Goal: Task Accomplishment & Management: Use online tool/utility

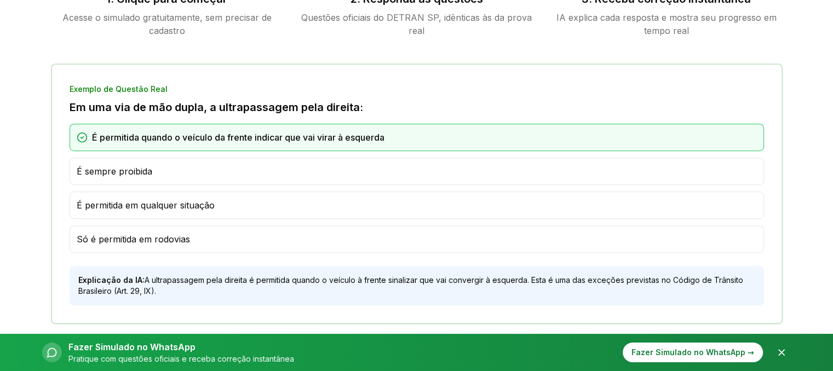
scroll to position [657, 0]
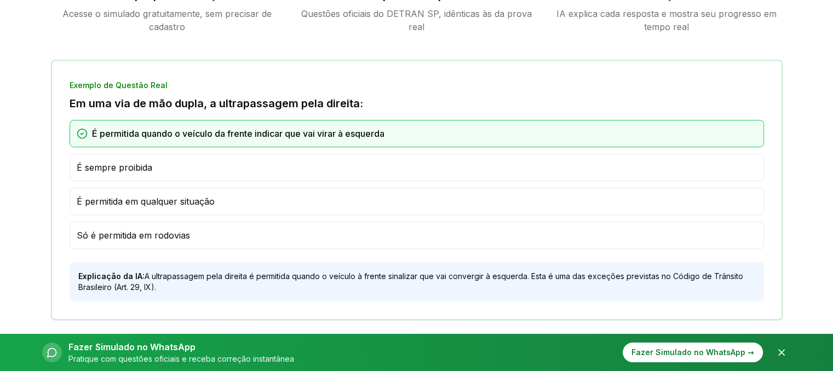
click at [169, 169] on div "É sempre proibida" at bounding box center [417, 167] width 680 height 13
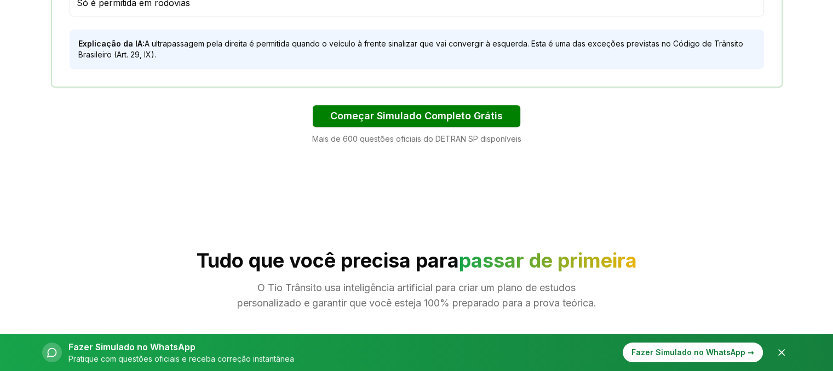
scroll to position [876, 0]
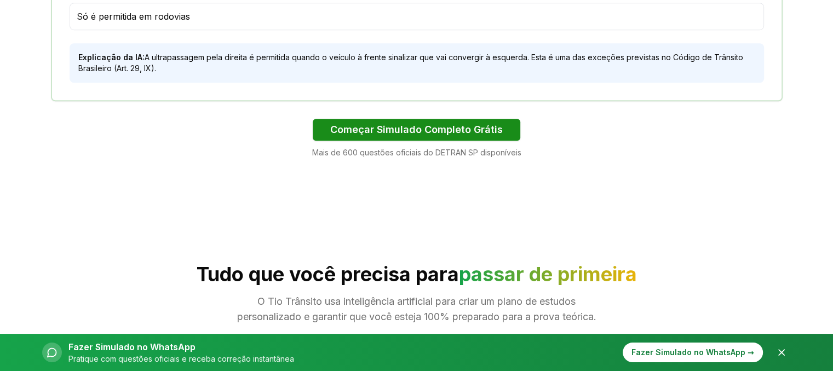
click at [420, 129] on button "Começar Simulado Completo Grátis" at bounding box center [417, 130] width 208 height 22
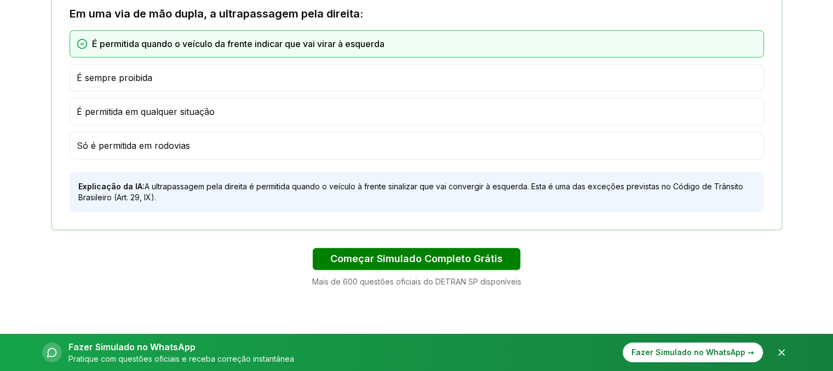
scroll to position [822, 0]
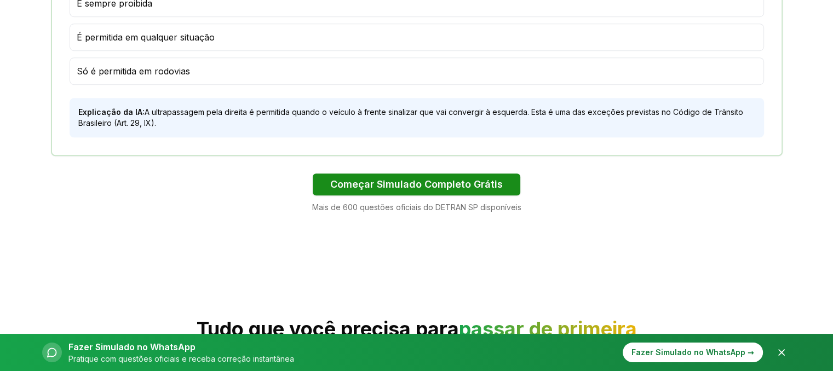
click at [375, 174] on button "Começar Simulado Completo Grátis" at bounding box center [417, 185] width 208 height 22
